Goal: Navigation & Orientation: Find specific page/section

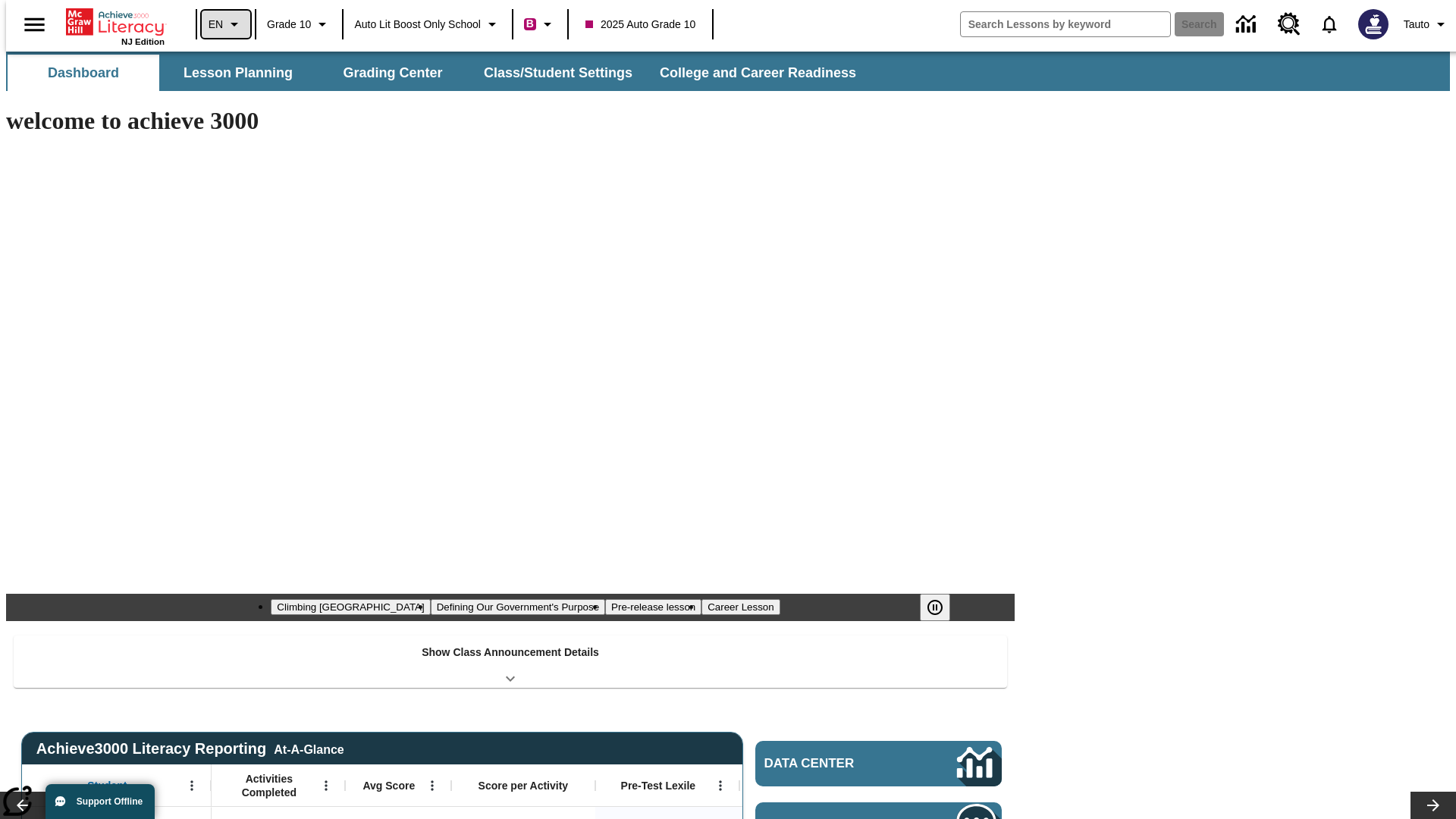
click at [226, 24] on icon "Language: EN, Select a language" at bounding box center [234, 24] width 18 height 18
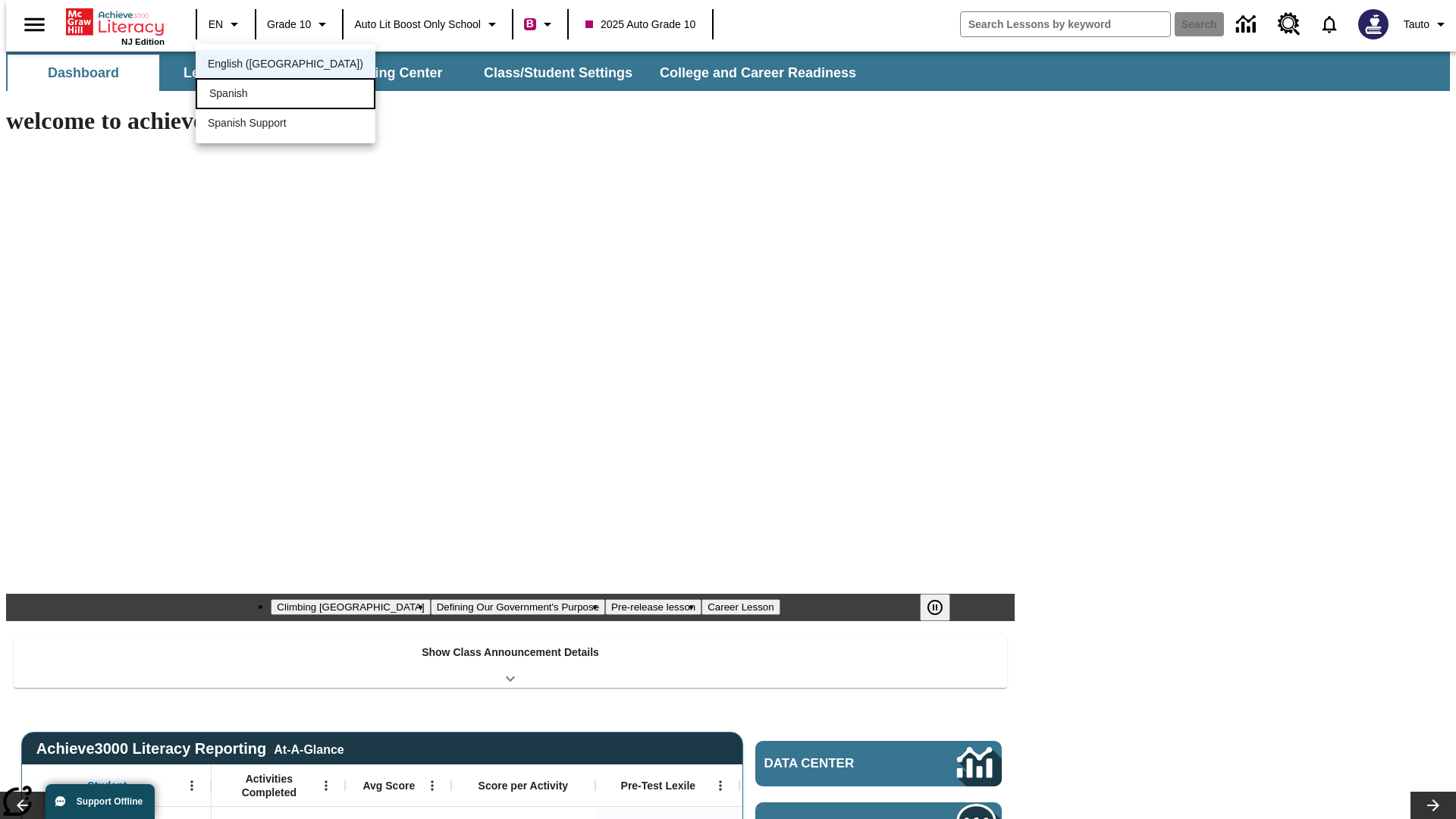
click at [252, 95] on div "Spanish" at bounding box center [286, 93] width 180 height 31
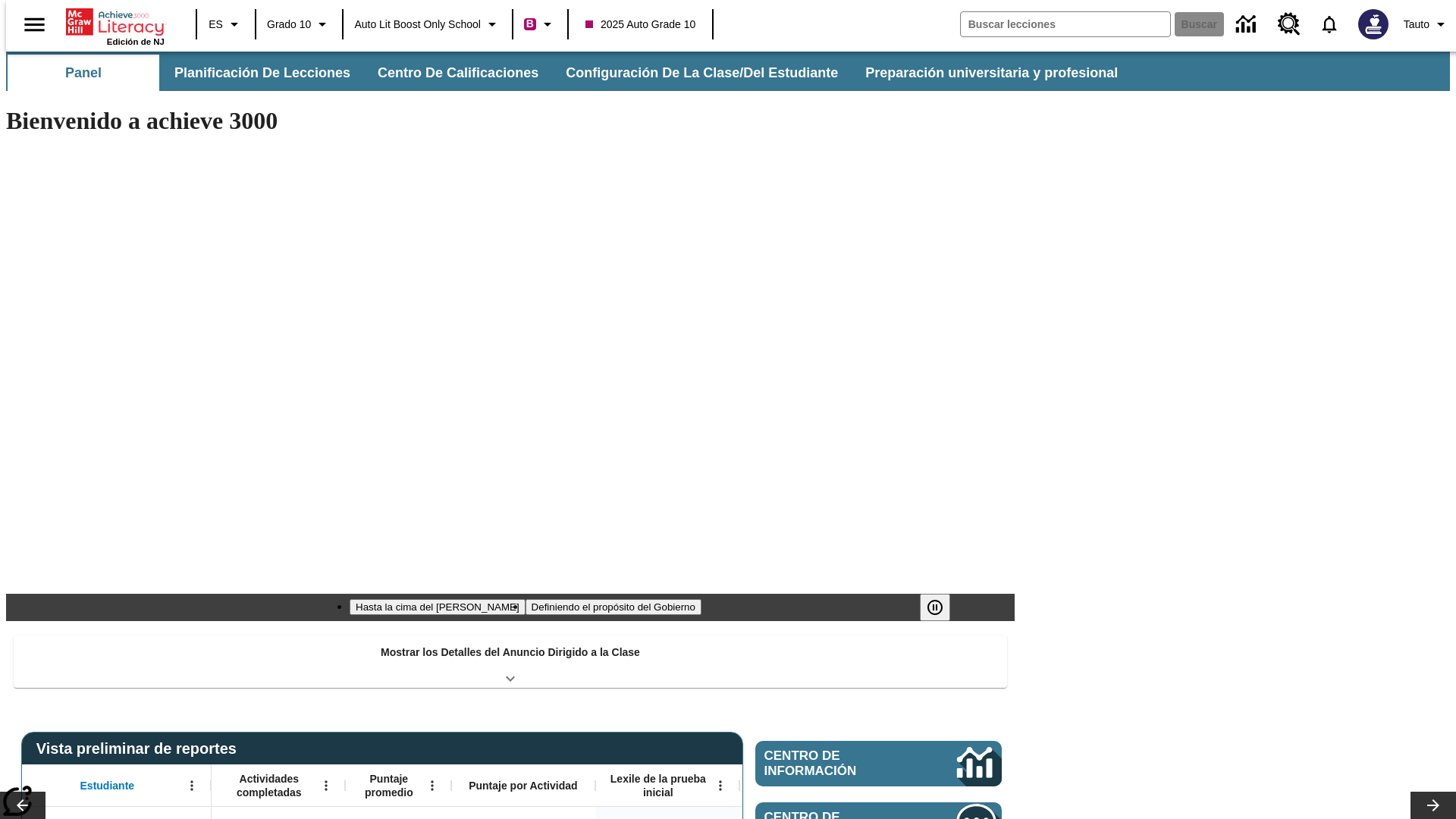
type input "-1"
click at [427, 24] on span "Auto Lit Boost only School" at bounding box center [417, 24] width 127 height 16
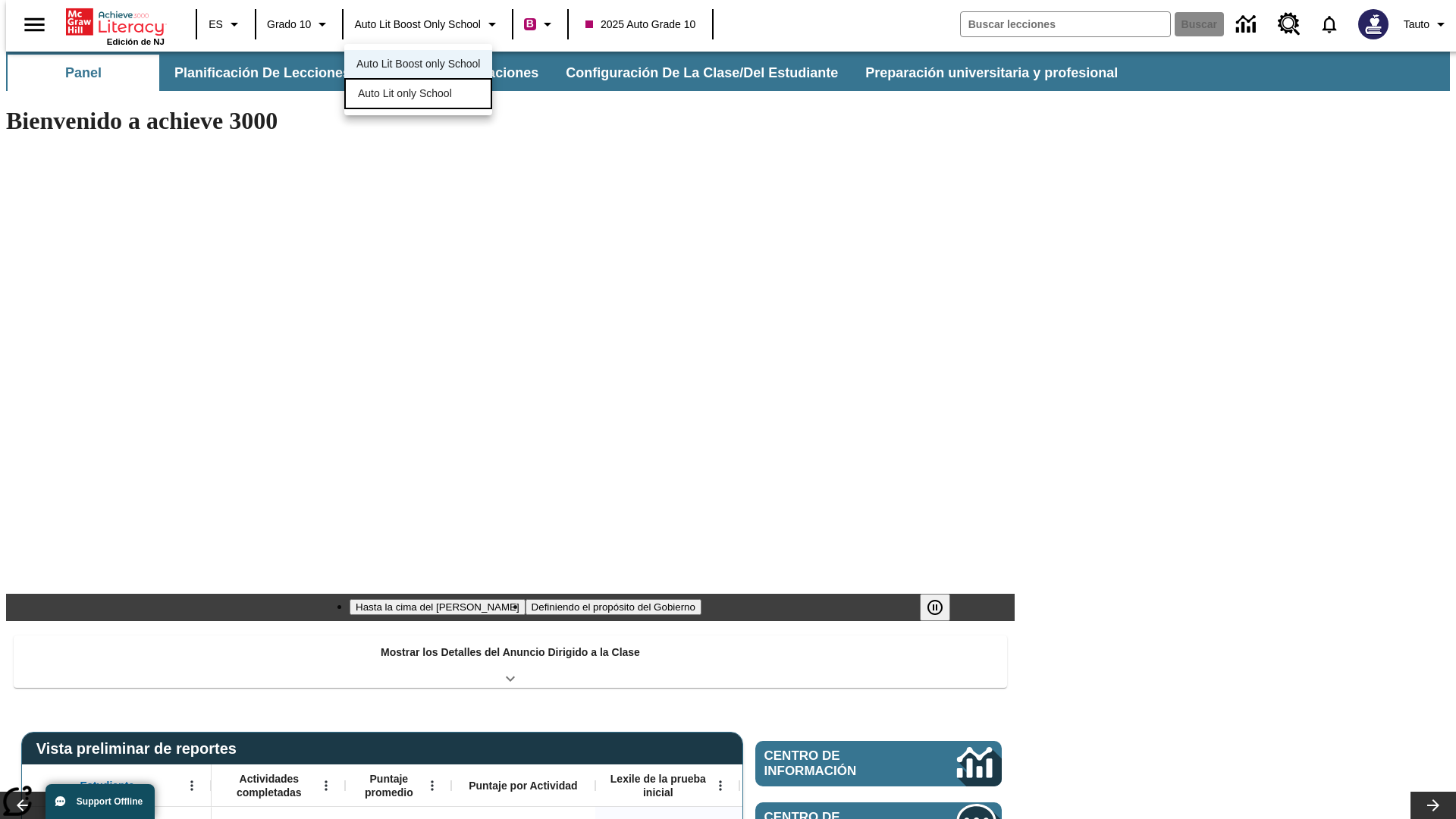
click at [405, 95] on span "Auto Lit only School" at bounding box center [405, 94] width 94 height 16
